Goal: Task Accomplishment & Management: Use online tool/utility

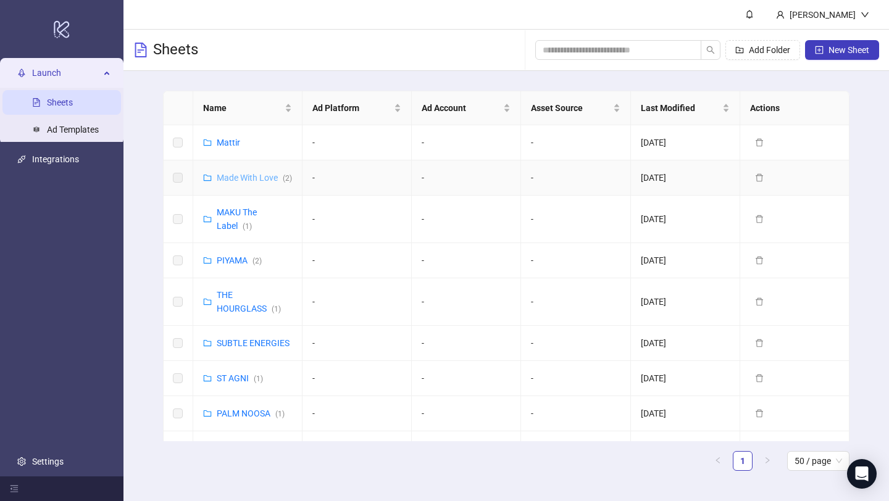
click at [239, 174] on link "Made With Love ( 2 )" at bounding box center [254, 178] width 75 height 10
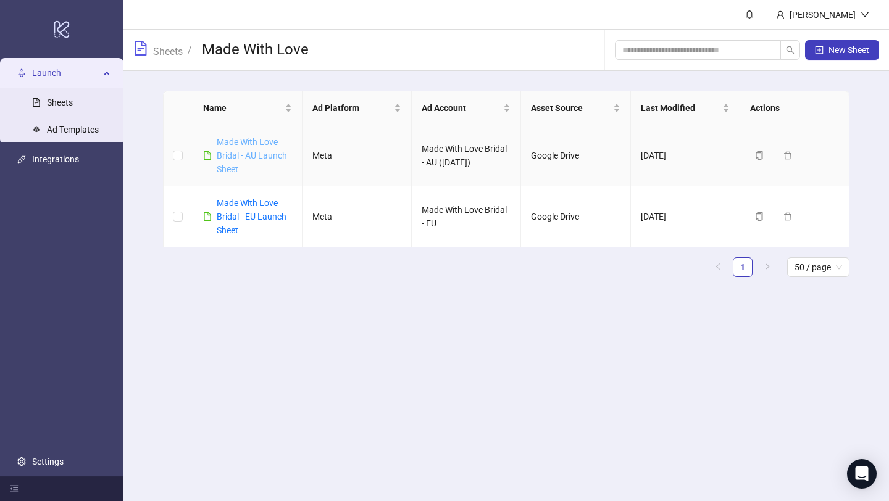
click at [241, 151] on link "Made With Love Bridal - AU Launch Sheet" at bounding box center [252, 155] width 70 height 37
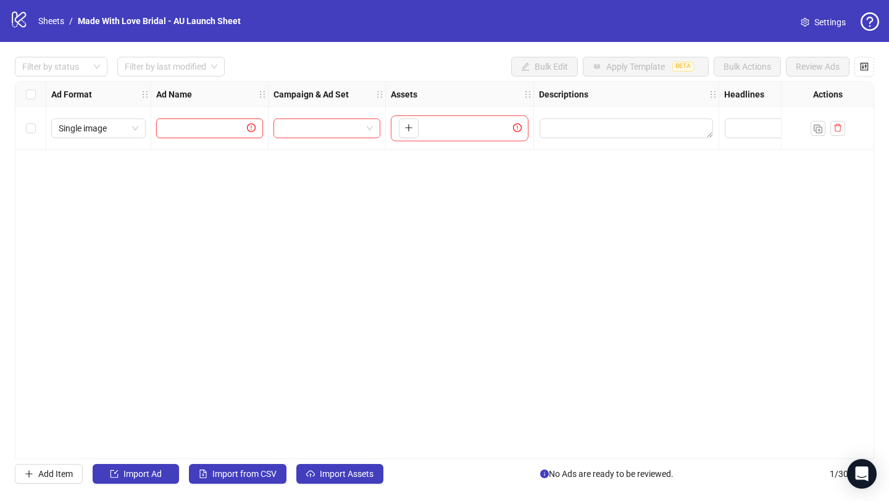
click at [219, 127] on input "text" at bounding box center [204, 129] width 81 height 14
type input "****"
click at [309, 129] on input "search" at bounding box center [321, 128] width 81 height 19
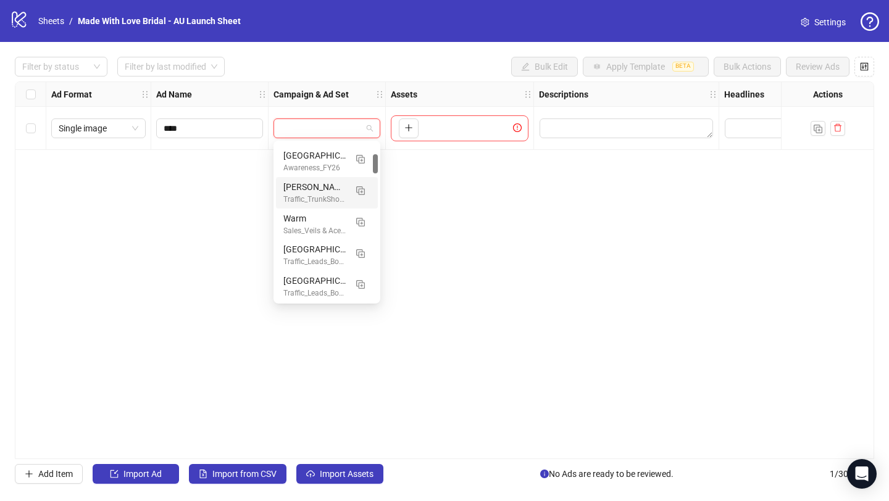
scroll to position [92, 0]
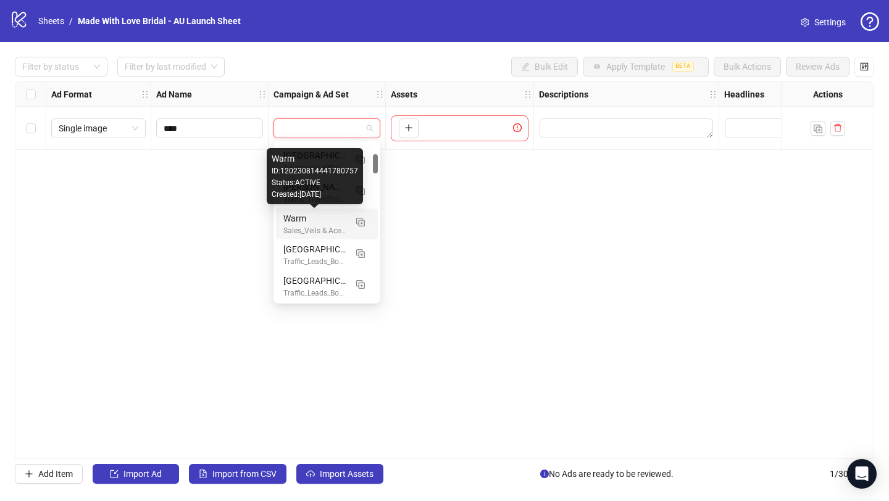
click at [297, 219] on div "Warm" at bounding box center [314, 219] width 62 height 14
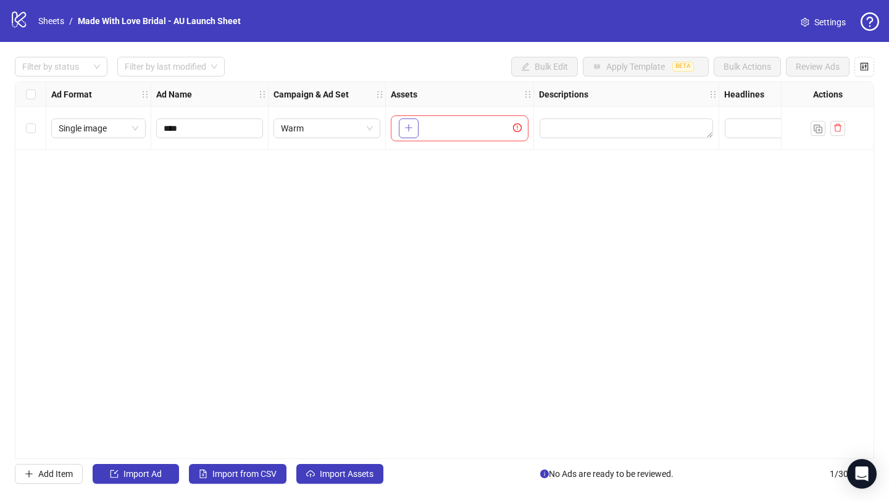
click at [405, 130] on icon "plus" at bounding box center [408, 127] width 9 height 9
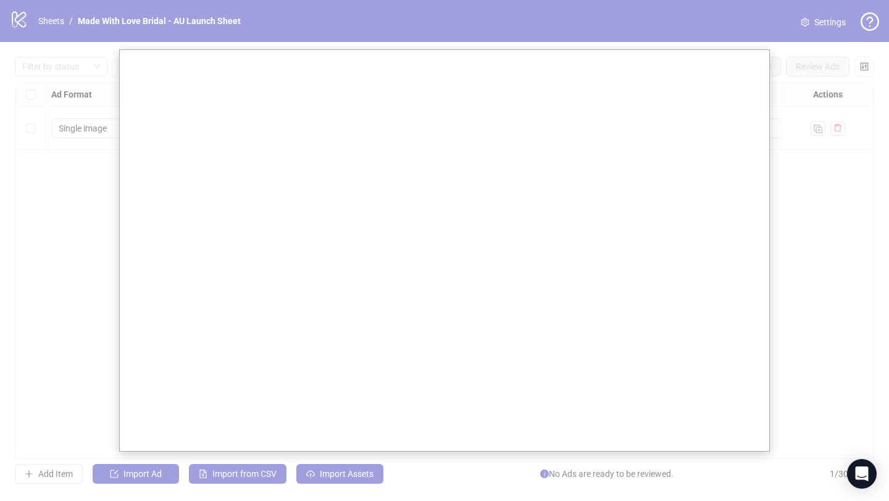
click at [792, 230] on div at bounding box center [444, 250] width 889 height 501
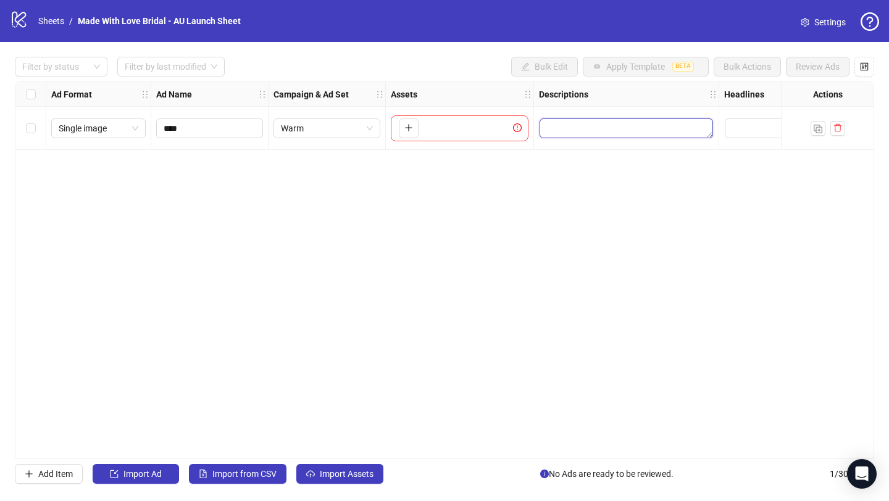
click at [566, 130] on textarea "Edit values" at bounding box center [626, 129] width 173 height 20
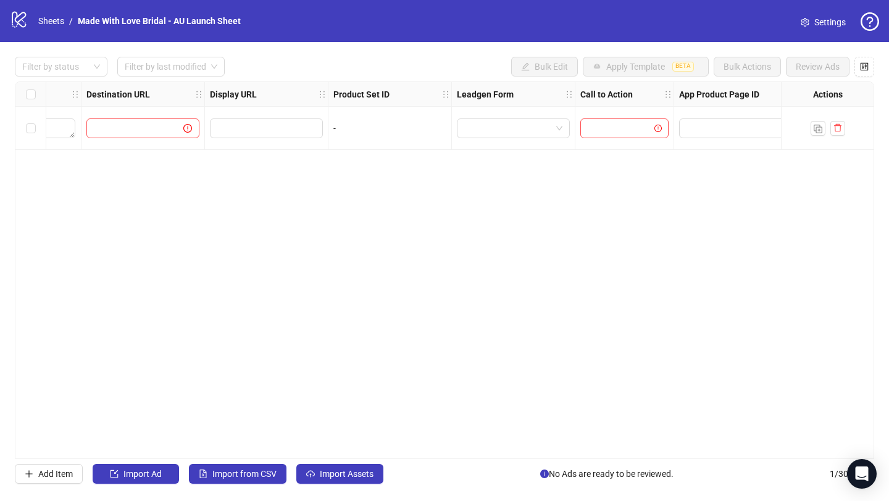
scroll to position [0, 963]
